Goal: Check status

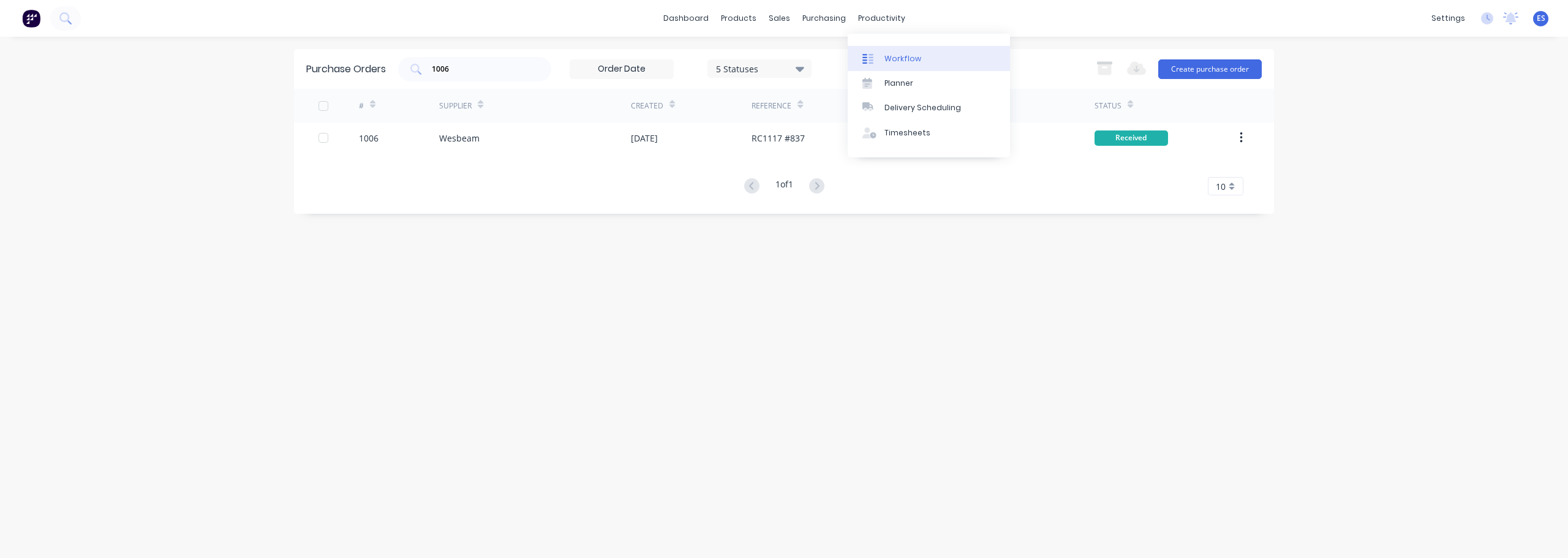
click at [895, 61] on div "Workflow" at bounding box center [903, 59] width 37 height 11
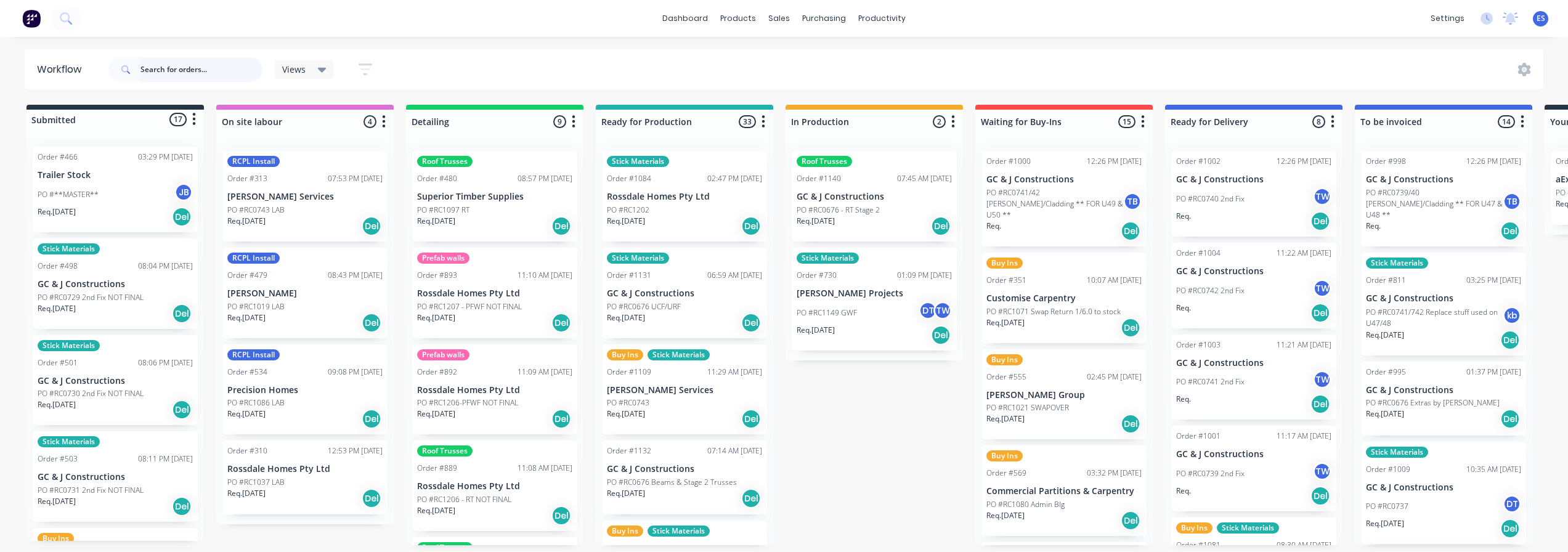
click at [154, 65] on input "text" at bounding box center [202, 69] width 122 height 25
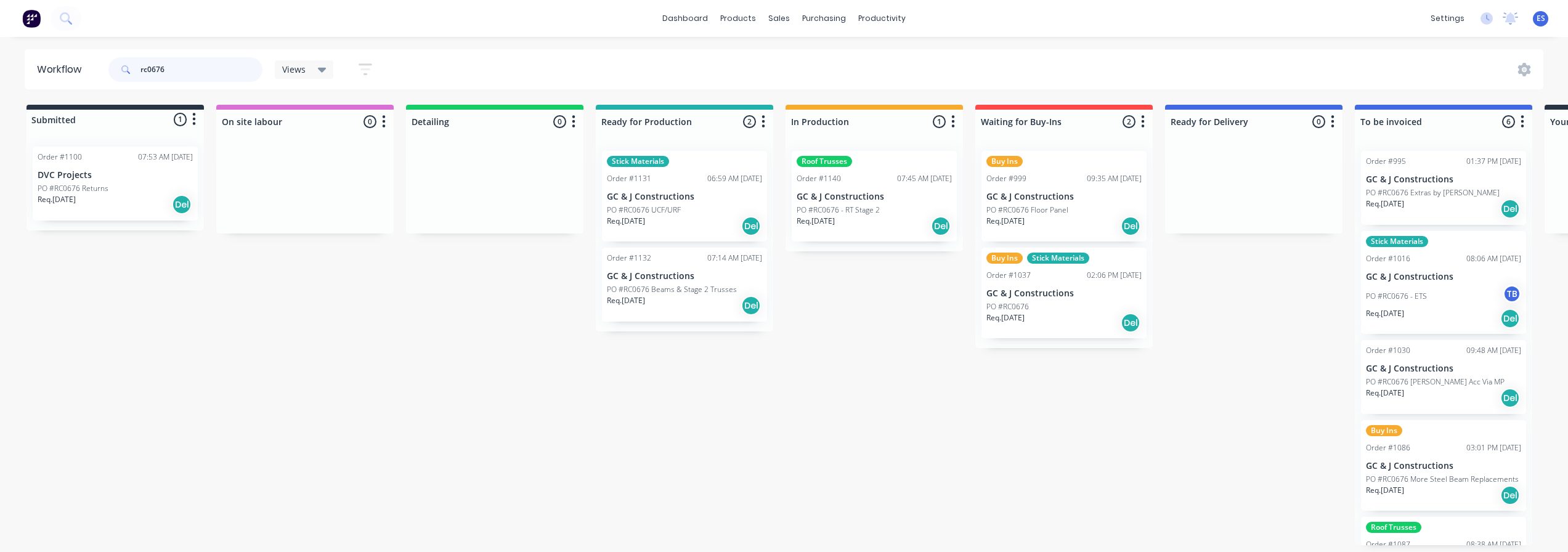
type input "rc0676"
click at [673, 306] on div "Req. [DATE] Del" at bounding box center [684, 305] width 156 height 21
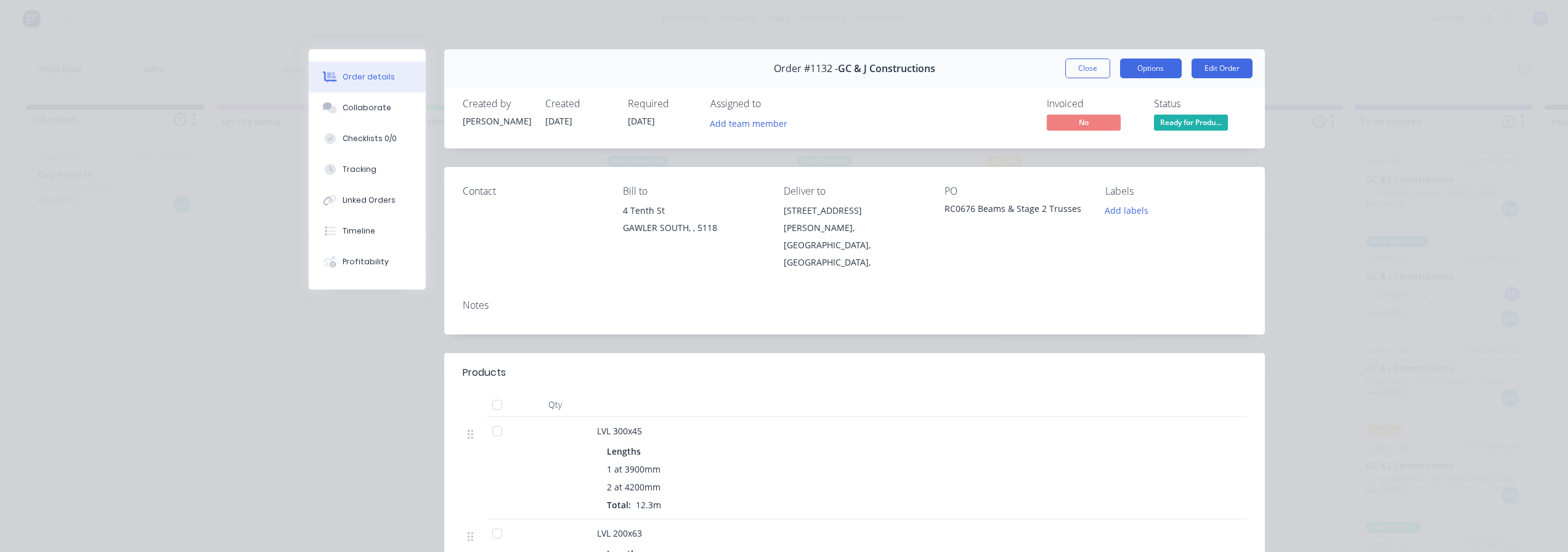
click at [1157, 75] on button "Options" at bounding box center [1150, 68] width 62 height 19
click at [1136, 144] on div "Delivery Docket" at bounding box center [1116, 149] width 107 height 17
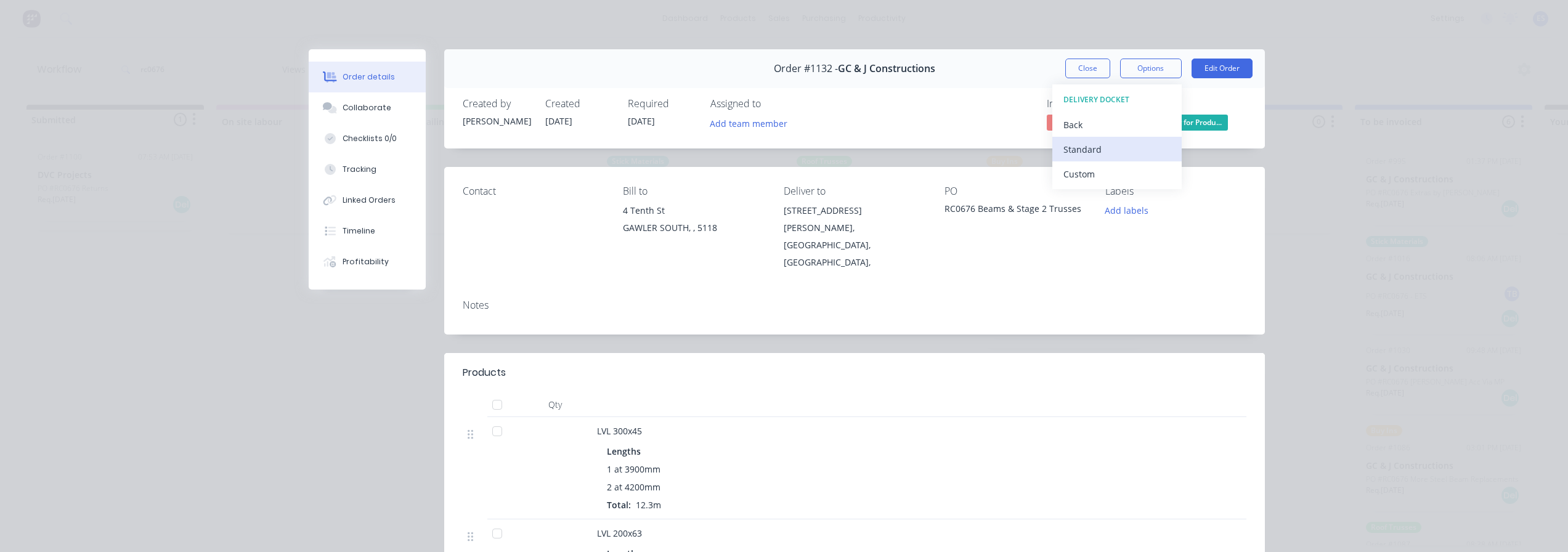
click at [1112, 150] on div "Standard" at bounding box center [1116, 149] width 107 height 17
